Goal: Complete application form

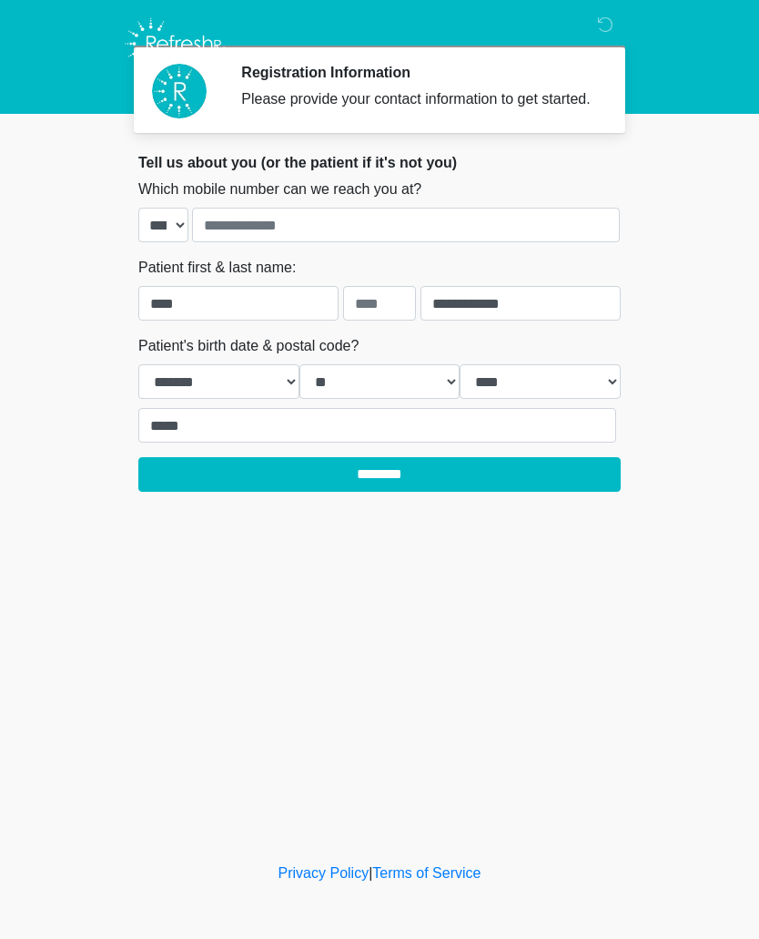
select select "*"
select select "**"
select select "****"
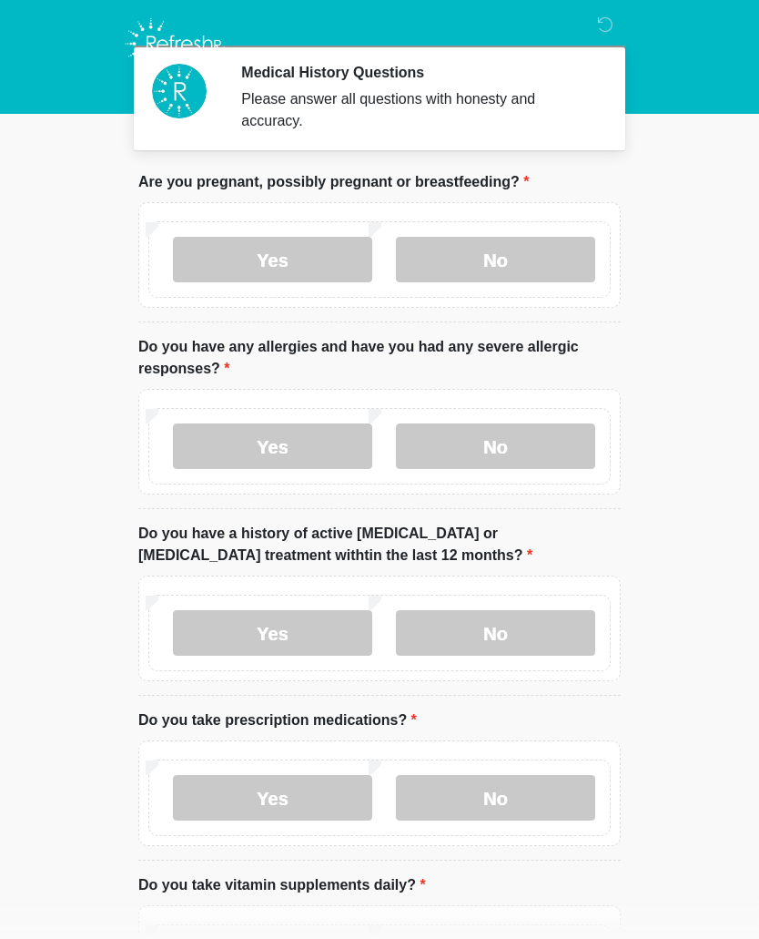
click at [545, 281] on label "No" at bounding box center [495, 260] width 199 height 46
click at [521, 442] on label "No" at bounding box center [495, 446] width 199 height 46
click at [553, 627] on label "No" at bounding box center [495, 633] width 199 height 46
click at [546, 805] on label "No" at bounding box center [495, 798] width 199 height 46
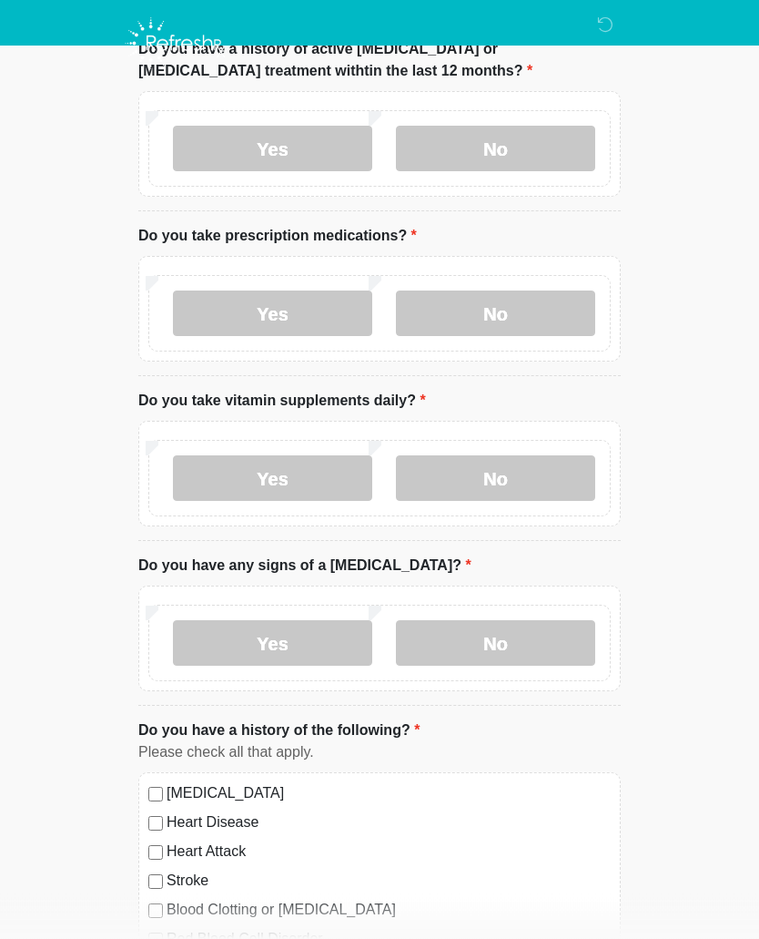
scroll to position [487, 0]
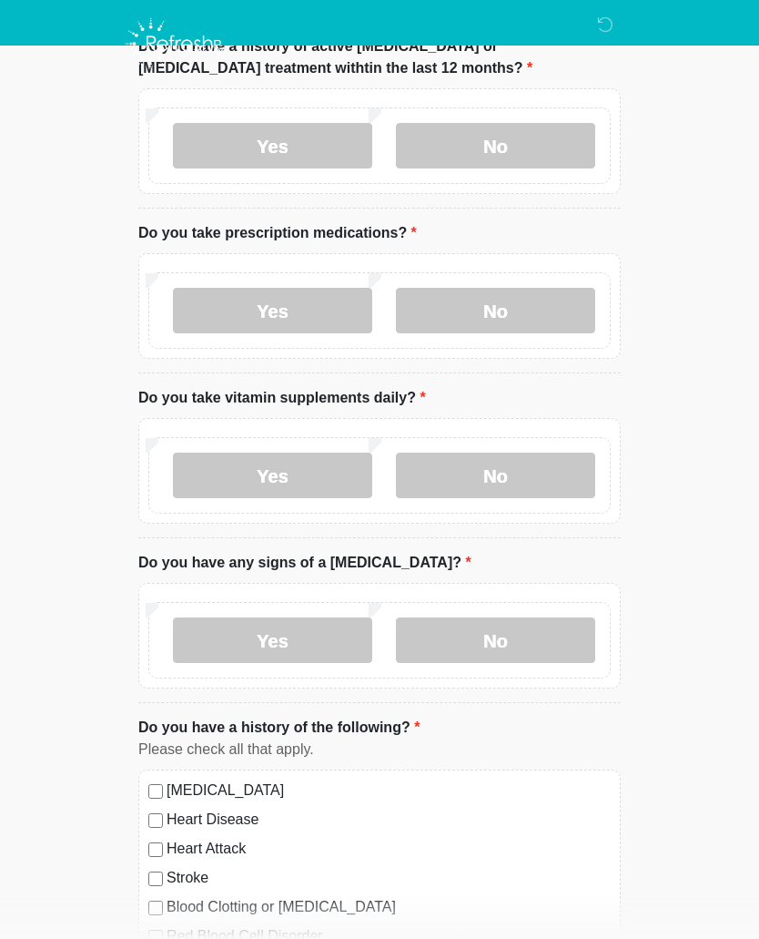
click at [567, 475] on label "No" at bounding box center [495, 475] width 199 height 46
click at [536, 638] on label "No" at bounding box center [495, 640] width 199 height 46
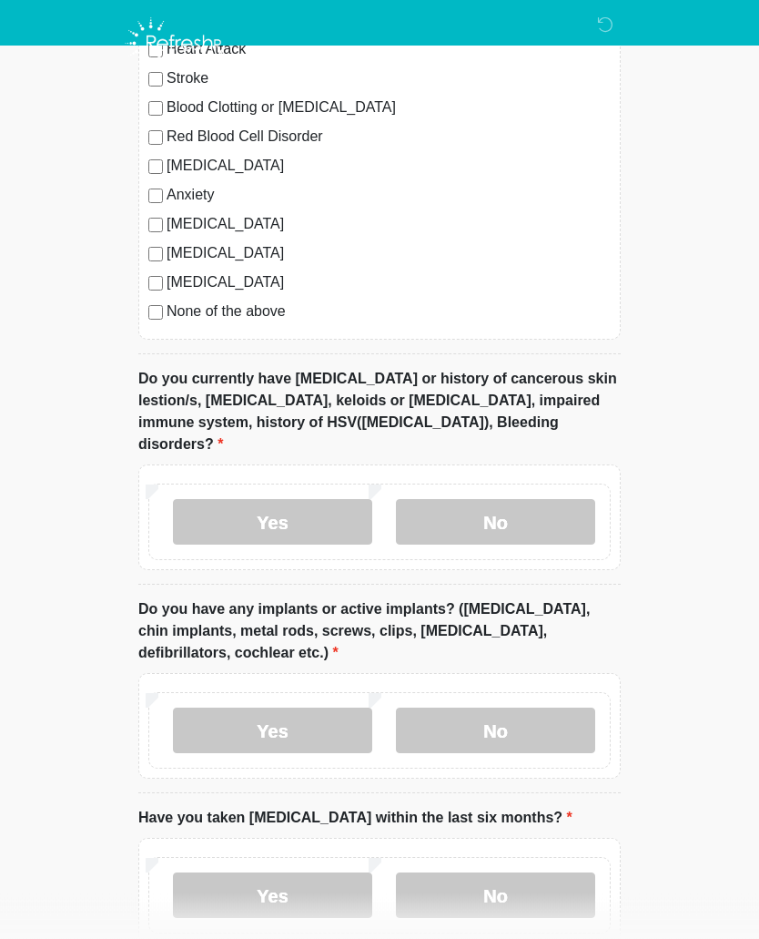
scroll to position [1304, 0]
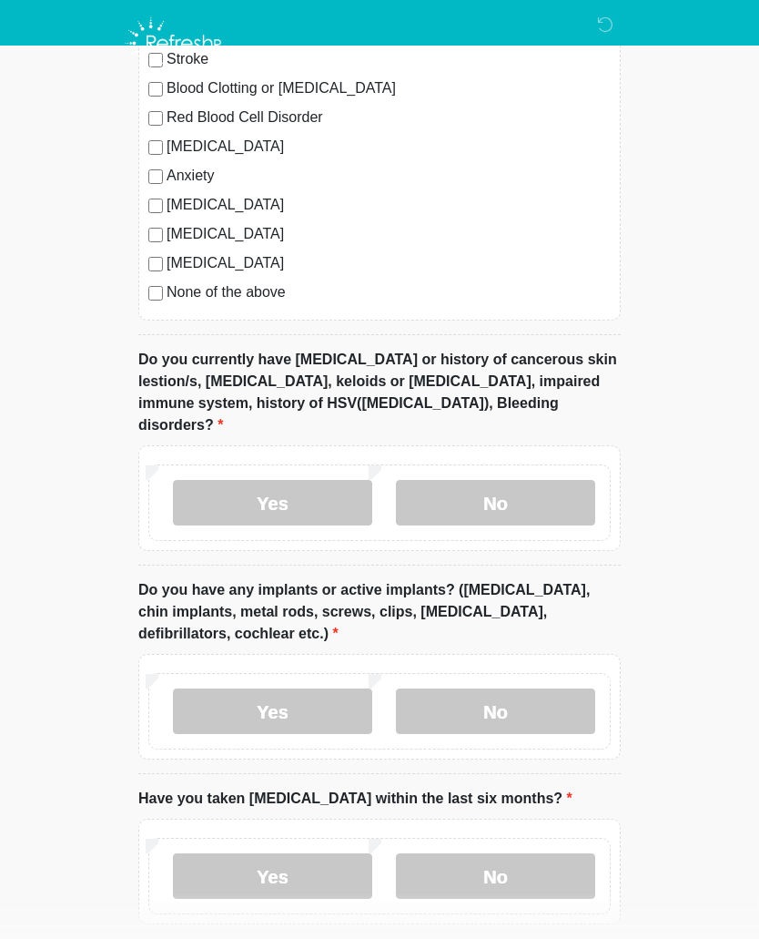
click at [560, 481] on label "No" at bounding box center [495, 504] width 199 height 46
click at [508, 689] on label "No" at bounding box center [495, 711] width 199 height 46
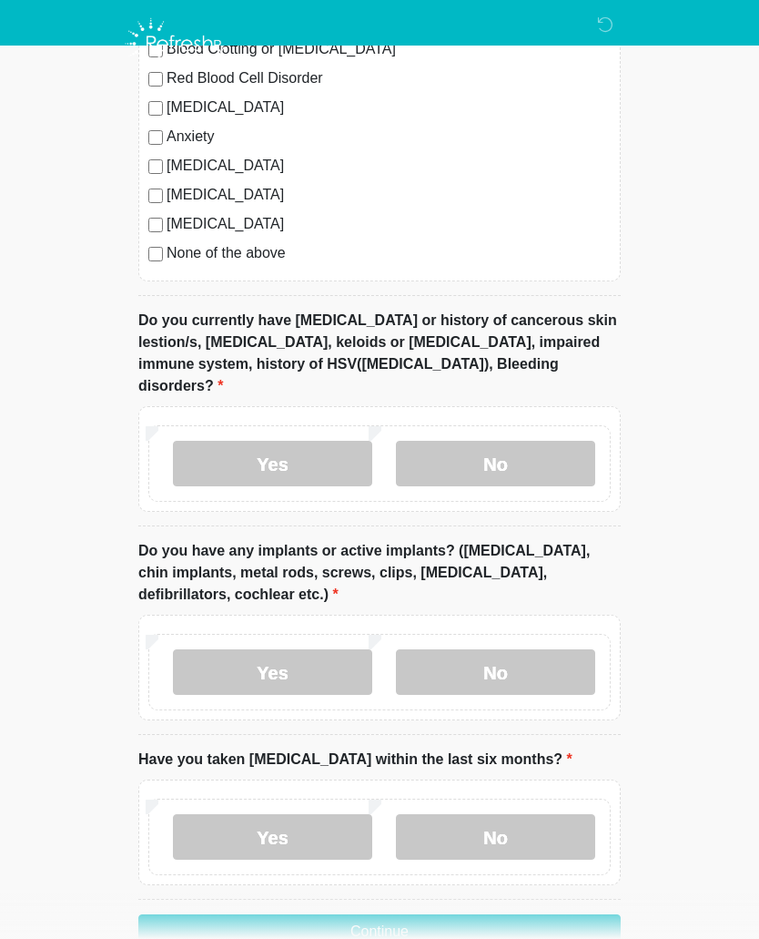
scroll to position [1394, 0]
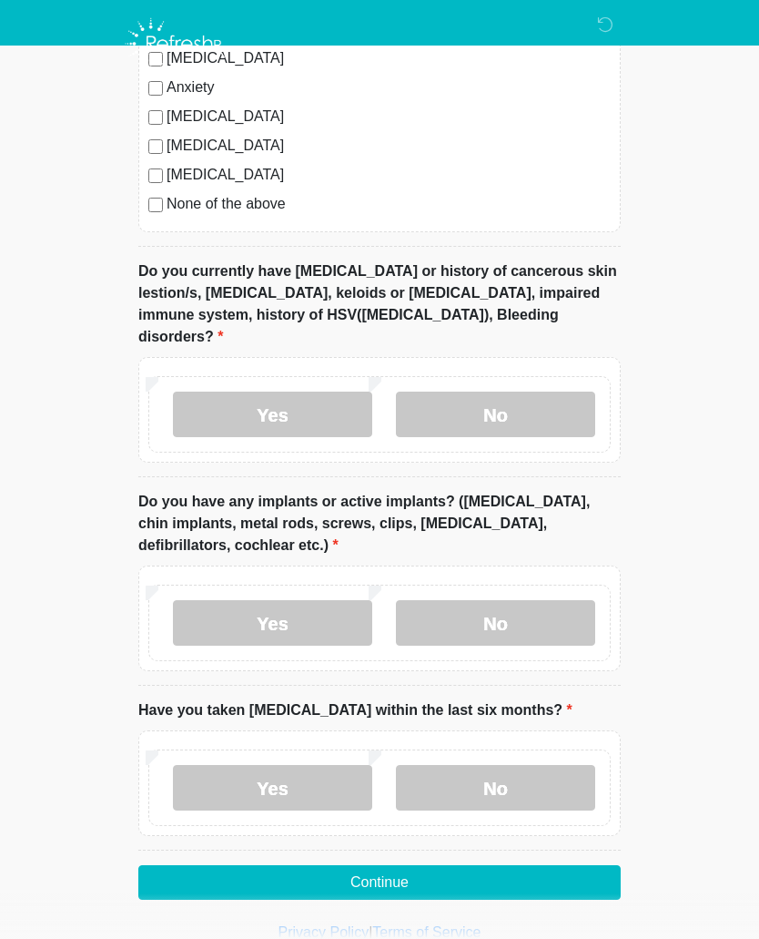
click at [508, 765] on label "No" at bounding box center [495, 788] width 199 height 46
click at [533, 865] on button "Continue" at bounding box center [379, 882] width 482 height 35
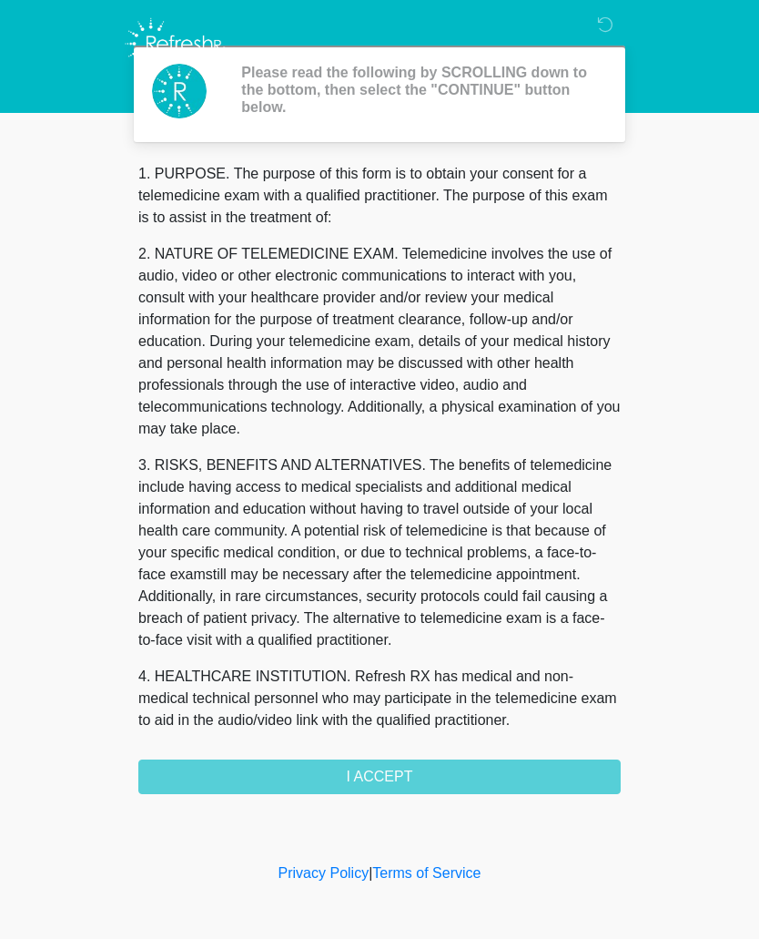
scroll to position [0, 0]
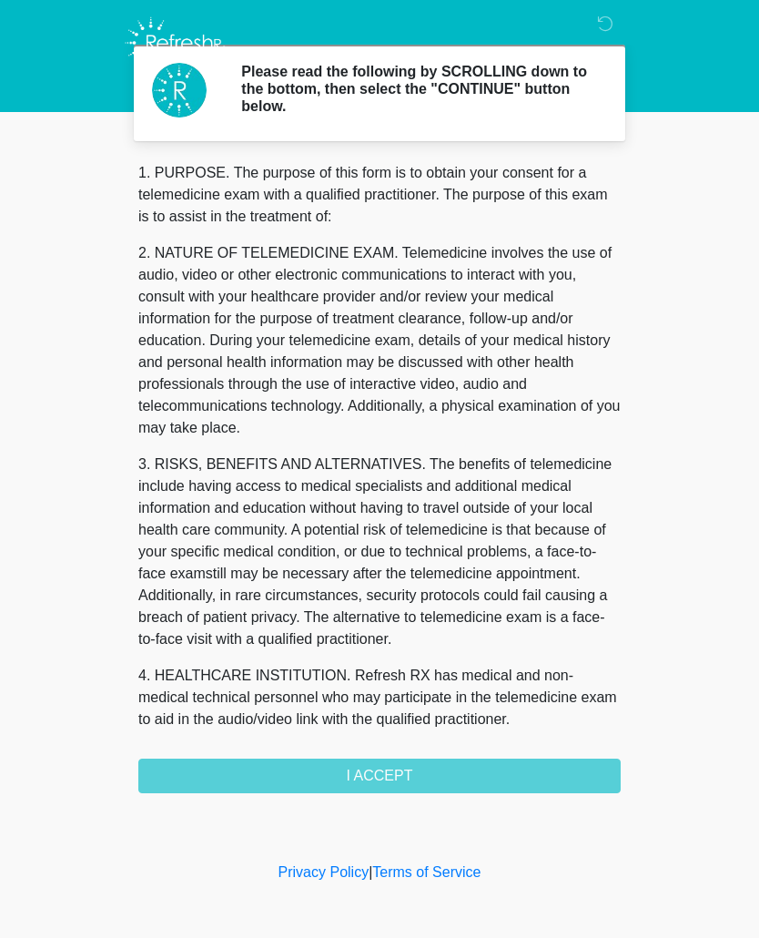
click at [512, 773] on div "1. PURPOSE. The purpose of this form is to obtain your consent for a telemedici…" at bounding box center [379, 478] width 482 height 631
click at [461, 778] on div "1. PURPOSE. The purpose of this form is to obtain your consent for a telemedici…" at bounding box center [379, 478] width 482 height 631
click at [445, 789] on div "1. PURPOSE. The purpose of this form is to obtain your consent for a telemedici…" at bounding box center [379, 478] width 482 height 631
click at [464, 776] on div "1. PURPOSE. The purpose of this form is to obtain your consent for a telemedici…" at bounding box center [379, 478] width 482 height 631
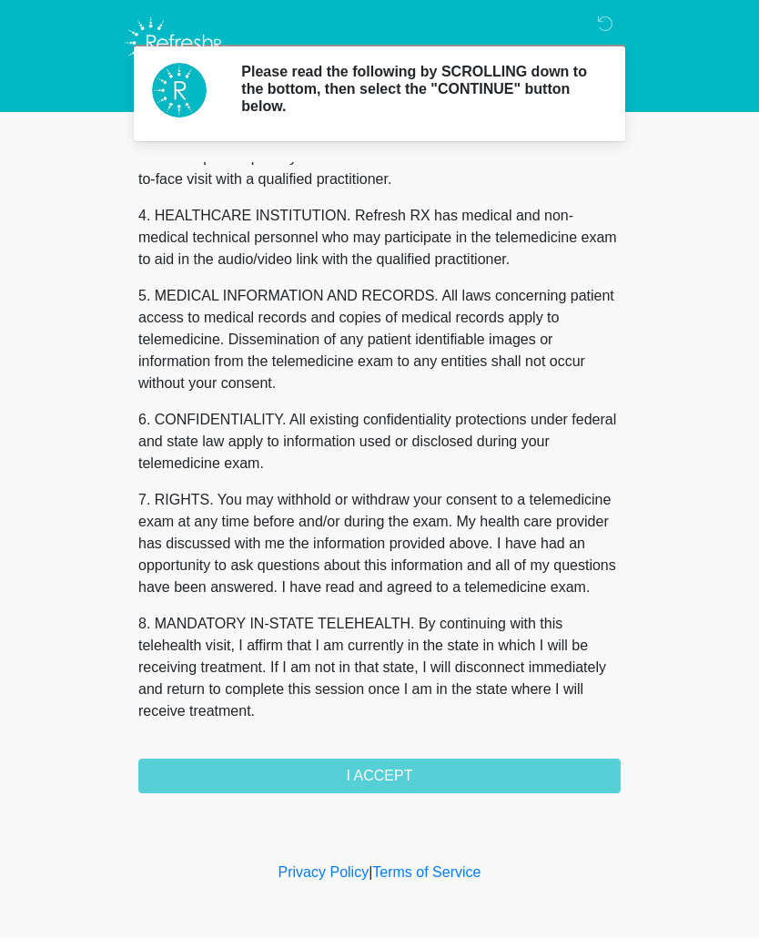
click at [492, 777] on button "I ACCEPT" at bounding box center [379, 776] width 482 height 35
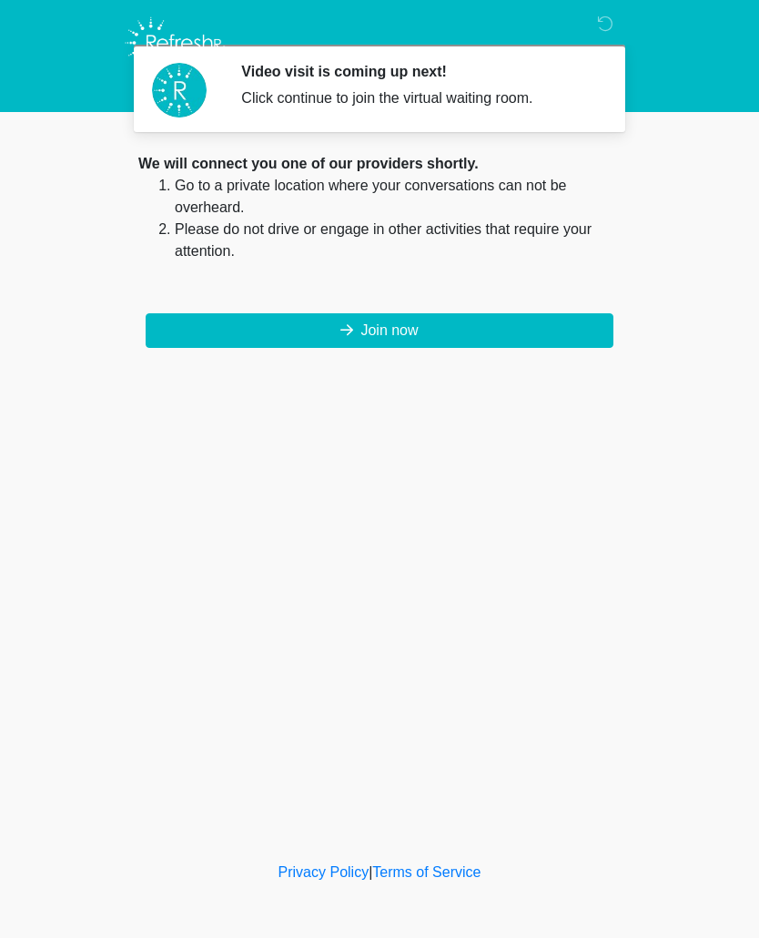
click at [494, 342] on button "Join now" at bounding box center [380, 331] width 468 height 35
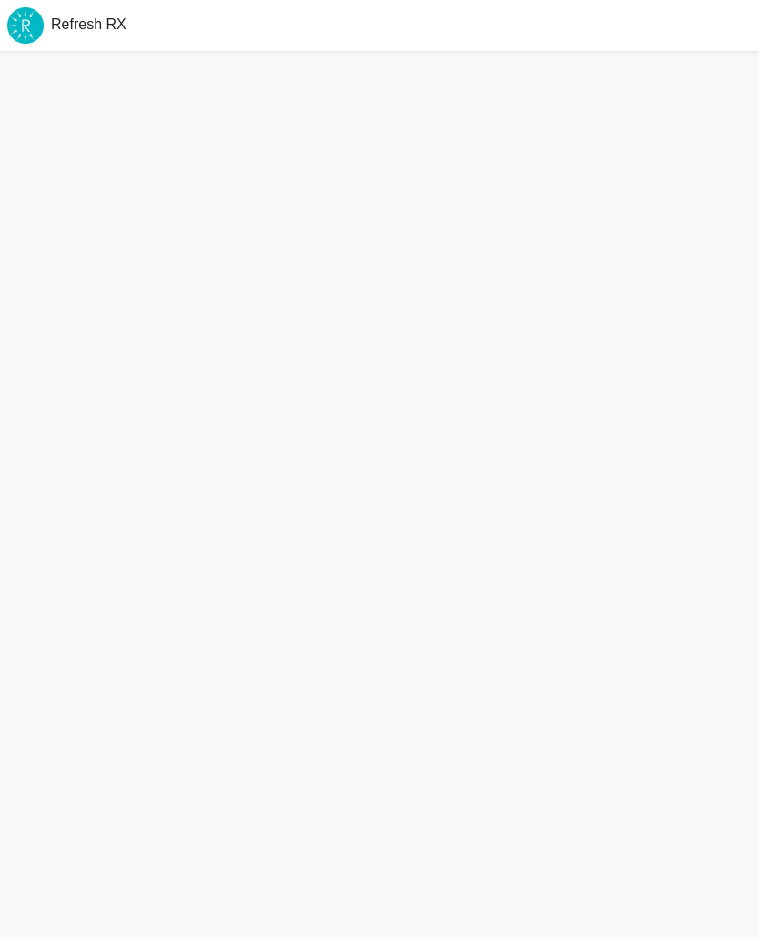
click at [231, 322] on div at bounding box center [379, 495] width 759 height 888
